Goal: Task Accomplishment & Management: Manage account settings

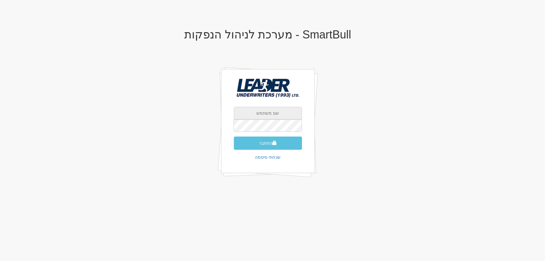
click at [273, 112] on input "text" at bounding box center [268, 113] width 68 height 12
type input "[EMAIL_ADDRESS][DOMAIN_NAME]"
click at [263, 145] on button "התחבר" at bounding box center [268, 142] width 68 height 13
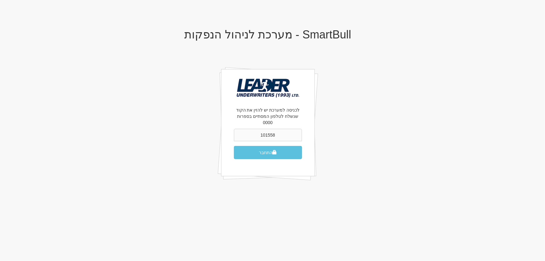
type input "101558"
click at [234, 146] on button "התחבר" at bounding box center [268, 152] width 68 height 13
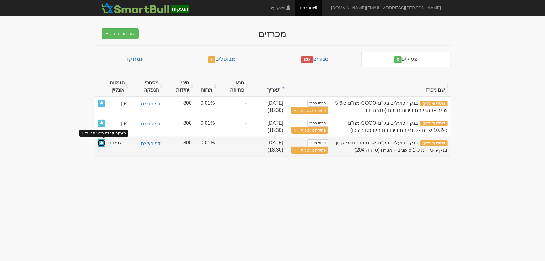
click at [101, 143] on span at bounding box center [102, 142] width 4 height 4
click at [102, 143] on span at bounding box center [102, 142] width 4 height 4
click at [117, 144] on span "1 הזמנות" at bounding box center [117, 142] width 19 height 7
click at [101, 142] on span at bounding box center [102, 142] width 4 height 4
click at [103, 145] on link at bounding box center [101, 142] width 7 height 7
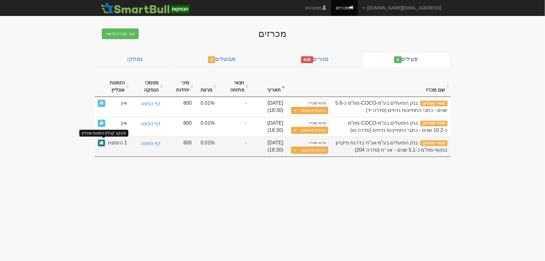
click at [102, 143] on span at bounding box center [102, 142] width 4 height 4
click at [101, 142] on span at bounding box center [102, 142] width 4 height 4
click at [101, 144] on link at bounding box center [101, 142] width 7 height 7
